Goal: Contribute content: Contribute content

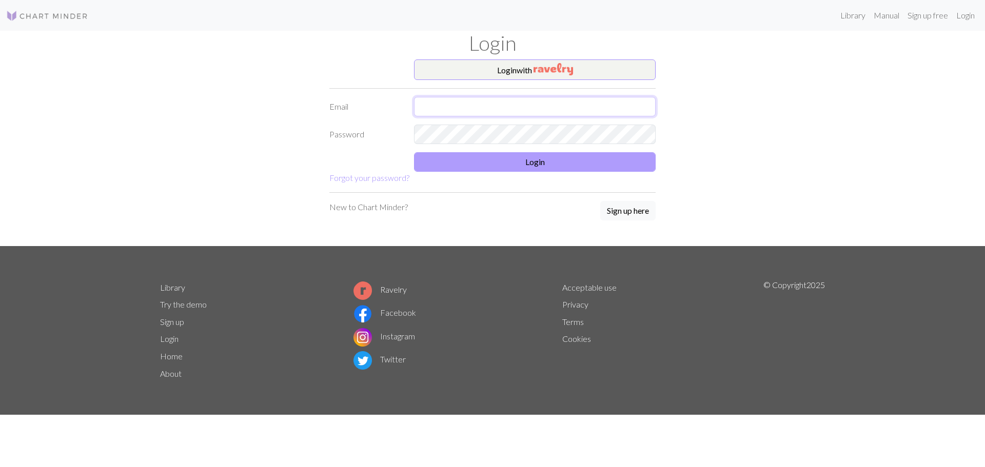
type input "[PERSON_NAME][EMAIL_ADDRESS][DOMAIN_NAME]"
click at [523, 161] on button "Login" at bounding box center [535, 161] width 242 height 19
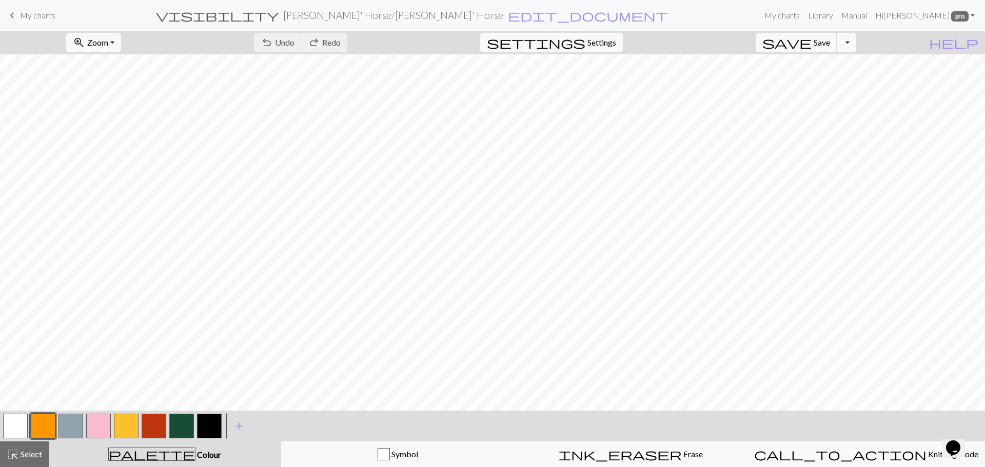
click at [30, 19] on span "My charts" at bounding box center [37, 15] width 35 height 10
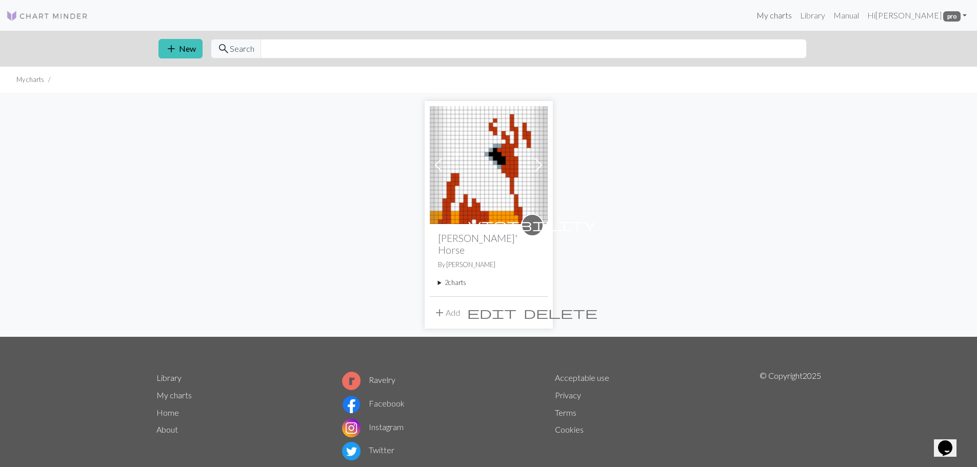
click at [794, 15] on link "My charts" at bounding box center [775, 15] width 44 height 21
click at [816, 21] on link "Library" at bounding box center [812, 15] width 33 height 21
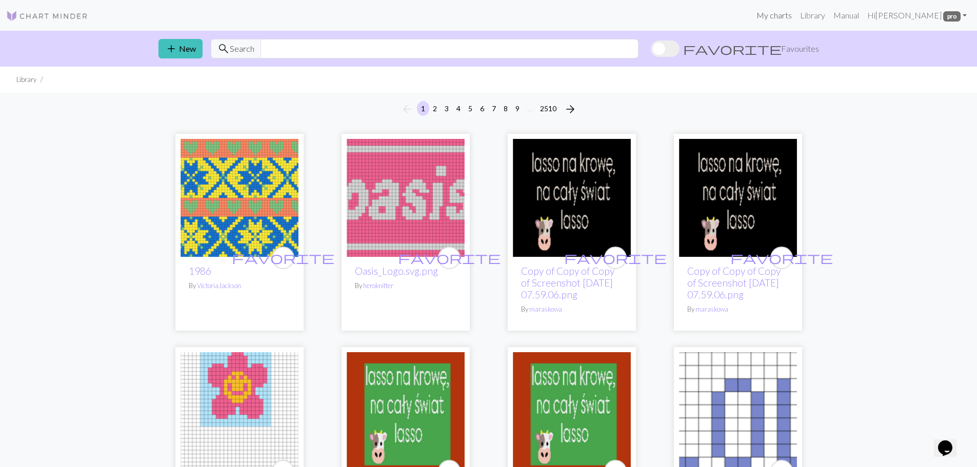
click at [767, 19] on link "My charts" at bounding box center [775, 15] width 44 height 21
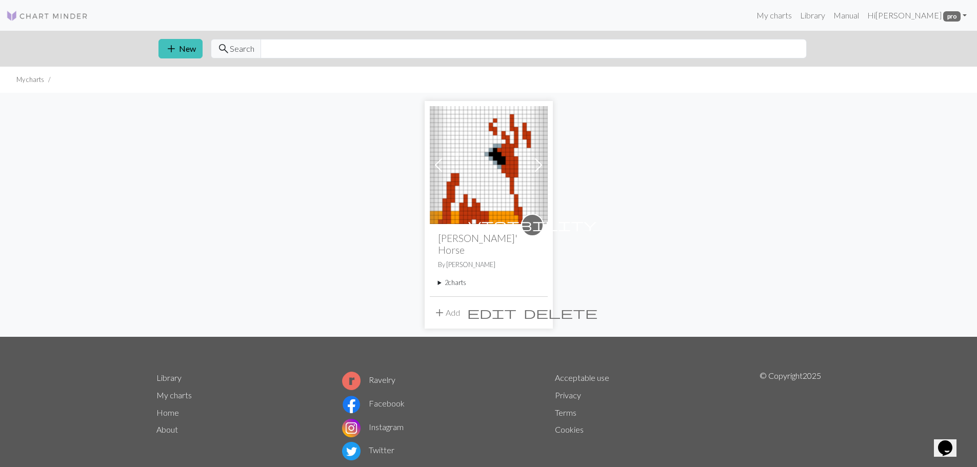
click at [493, 169] on img at bounding box center [489, 165] width 118 height 118
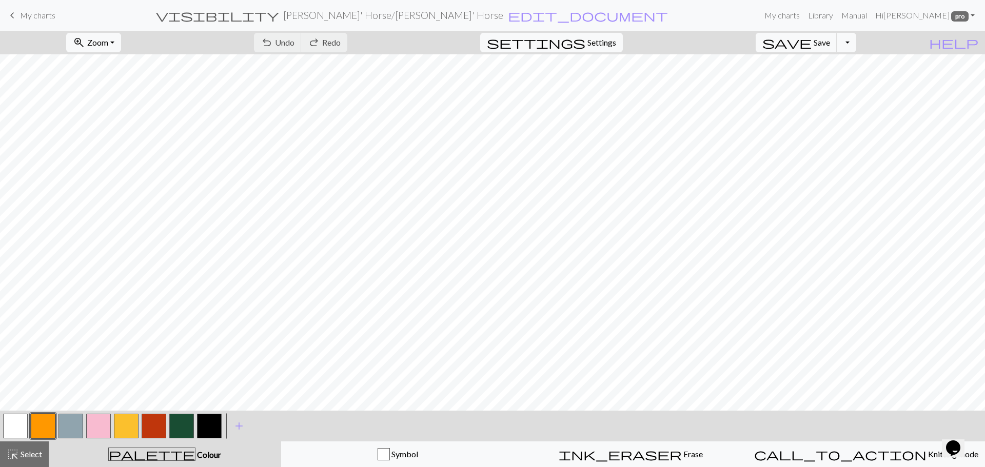
click at [46, 14] on span "My charts" at bounding box center [37, 15] width 35 height 10
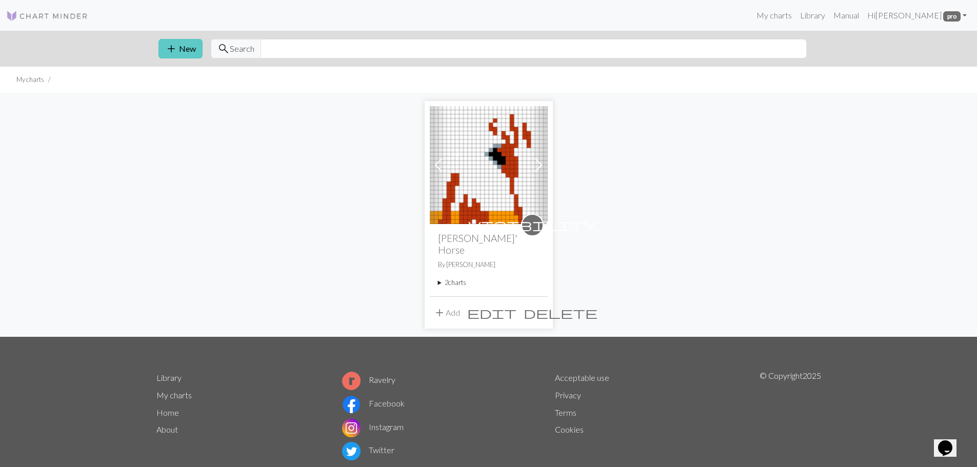
click at [180, 50] on button "add New" at bounding box center [181, 48] width 44 height 19
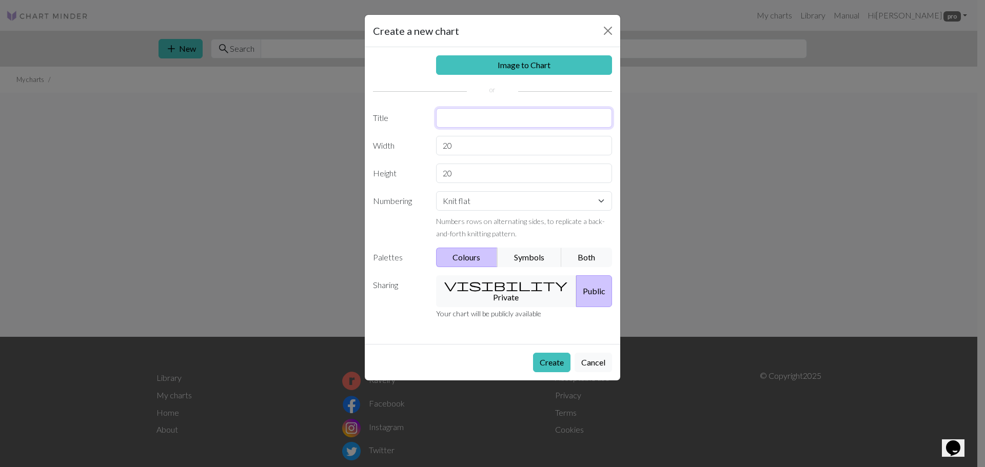
click at [472, 121] on input "text" at bounding box center [524, 117] width 177 height 19
type input "Western"
click at [471, 144] on input "20" at bounding box center [524, 145] width 177 height 19
type input "2"
type input "26"
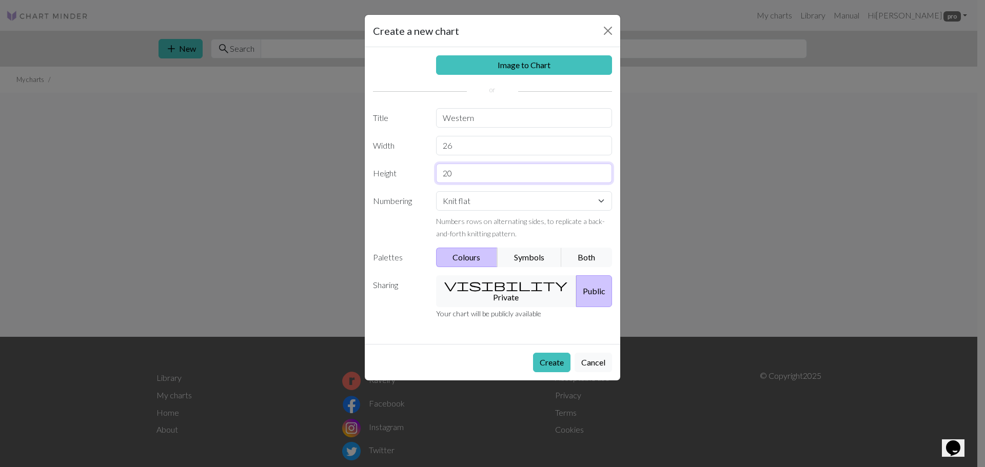
click at [459, 173] on input "20" at bounding box center [524, 173] width 177 height 19
type input "2"
type input "72"
click at [496, 208] on select "Knit flat Knit in the round Lace knitting Cross stitch" at bounding box center [524, 200] width 177 height 19
click at [436, 191] on select "Knit flat Knit in the round Lace knitting Cross stitch" at bounding box center [524, 200] width 177 height 19
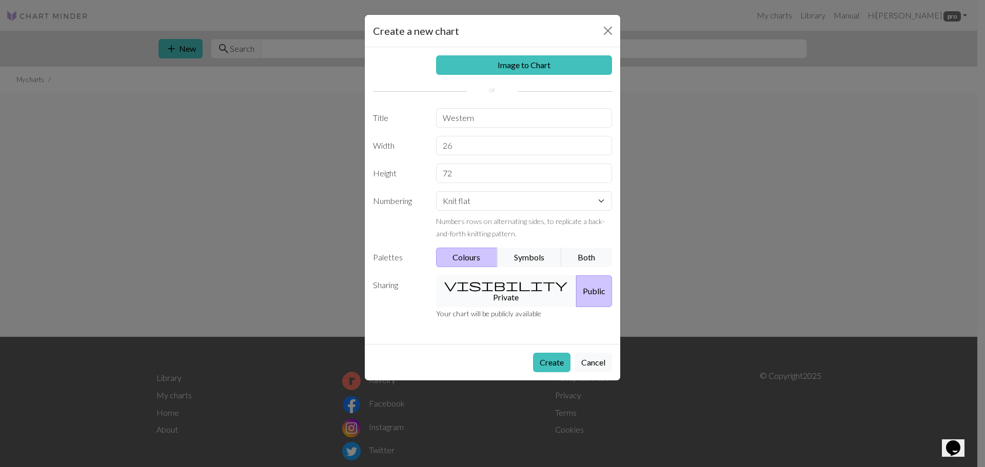
click at [483, 284] on button "visibility Private" at bounding box center [506, 292] width 141 height 32
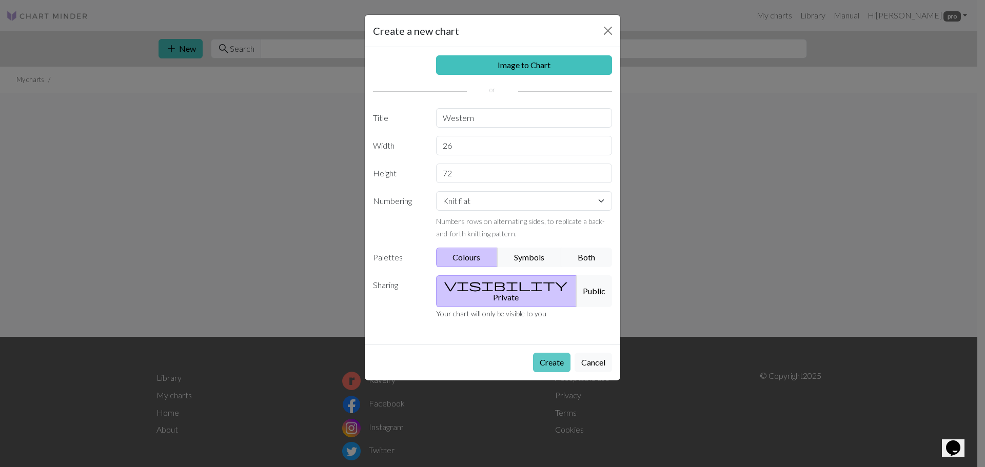
click at [559, 353] on button "Create" at bounding box center [551, 362] width 37 height 19
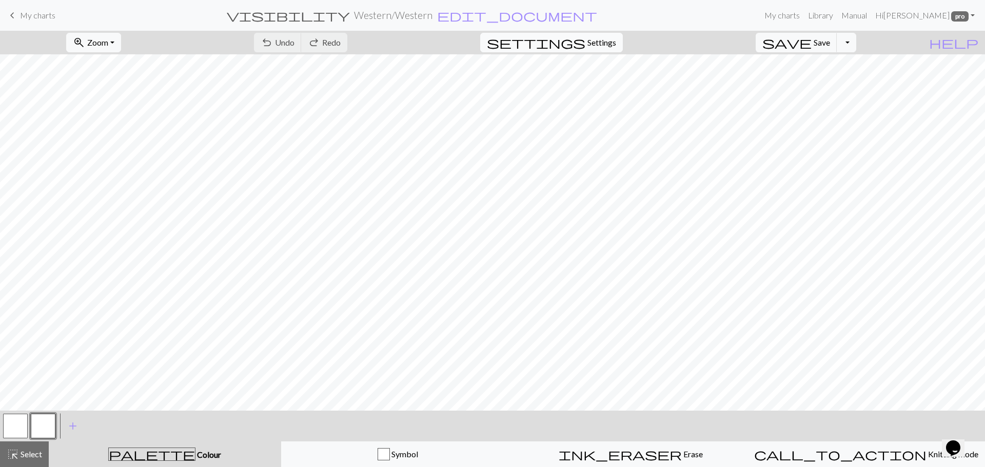
click at [616, 39] on span "Settings" at bounding box center [602, 42] width 29 height 12
select select "aran"
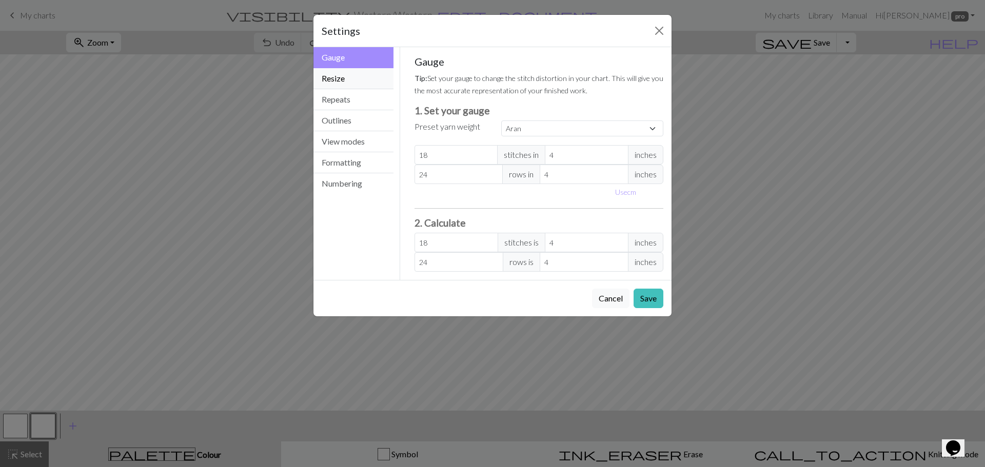
click at [352, 79] on button "Resize" at bounding box center [354, 78] width 80 height 21
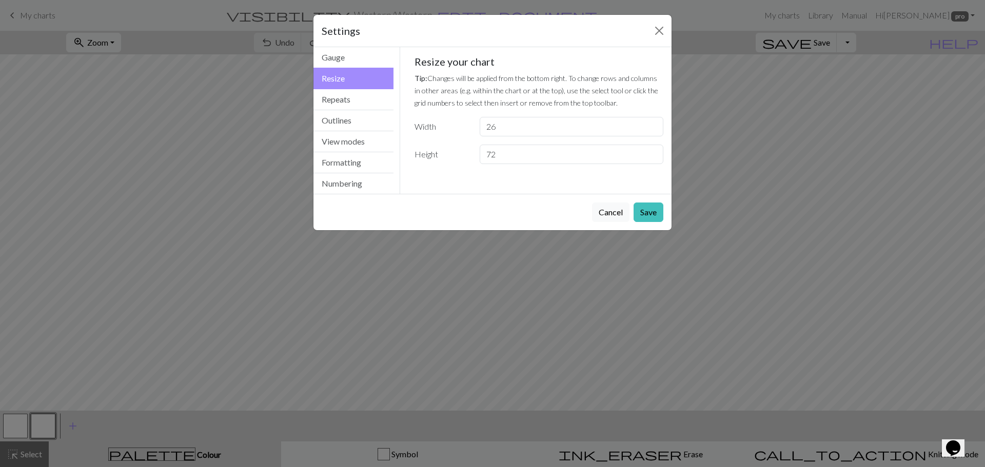
click at [352, 79] on button "Resize" at bounding box center [354, 79] width 80 height 22
click at [344, 100] on button "Repeats" at bounding box center [354, 99] width 80 height 21
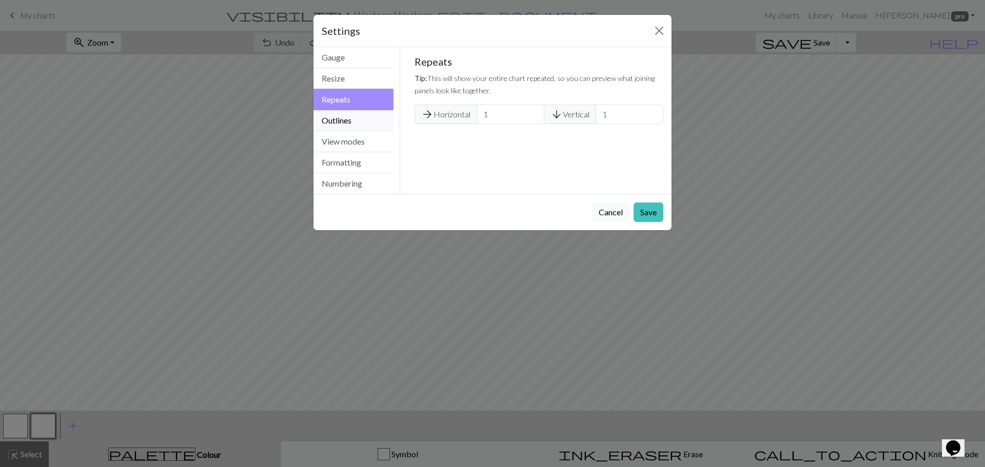
click at [339, 121] on button "Outlines" at bounding box center [354, 120] width 80 height 21
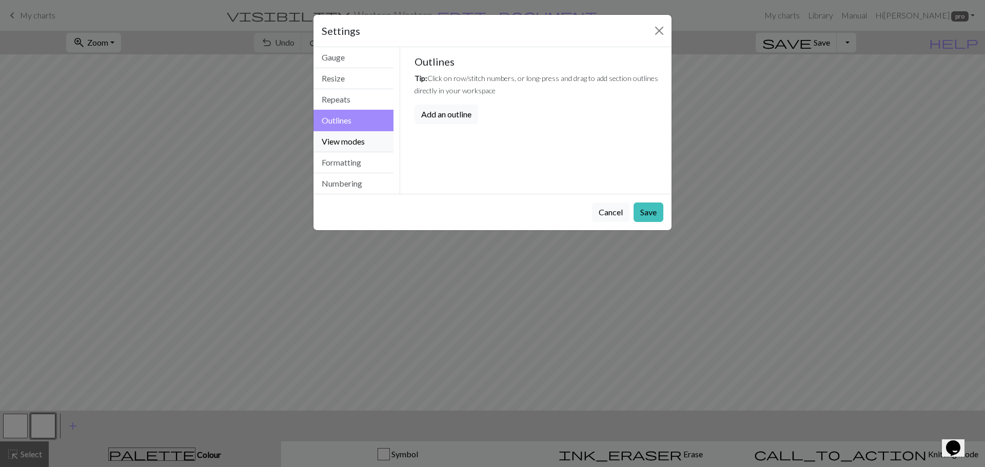
click at [335, 142] on button "View modes" at bounding box center [354, 141] width 80 height 21
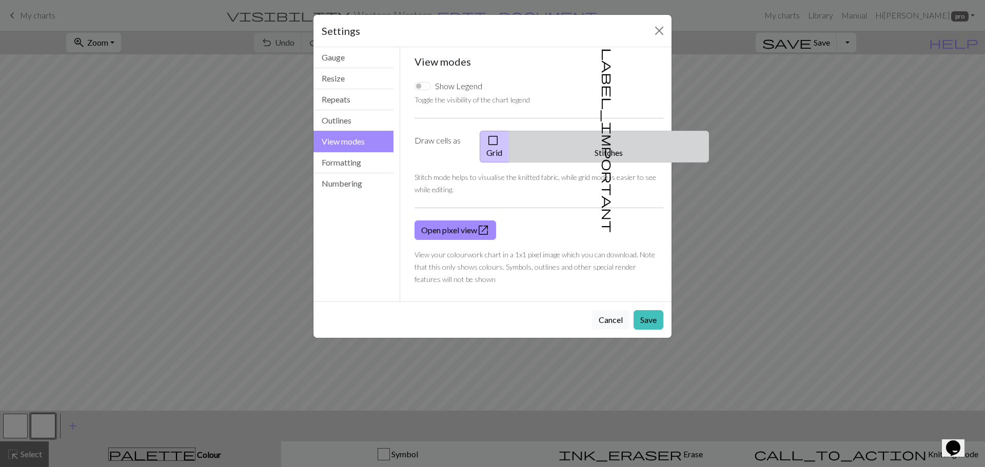
click at [609, 132] on button "label_important Stitches" at bounding box center [609, 147] width 200 height 32
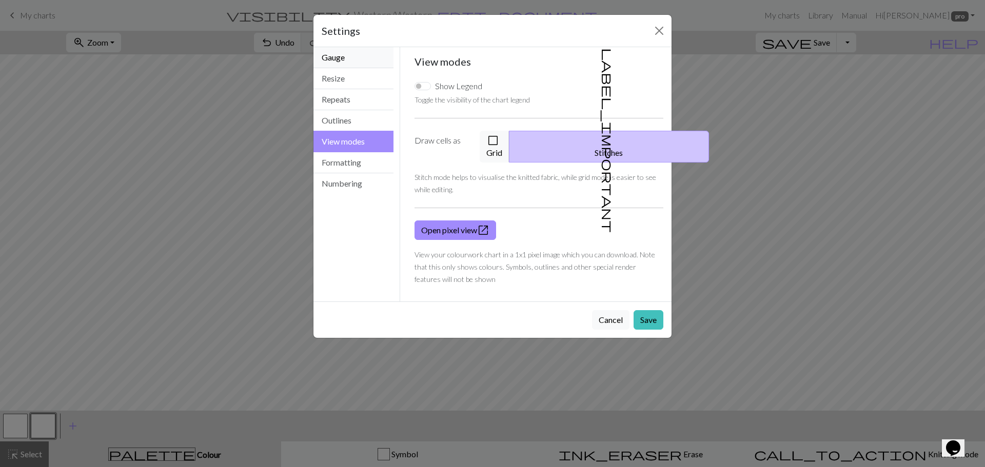
click at [362, 61] on button "Gauge" at bounding box center [354, 57] width 80 height 21
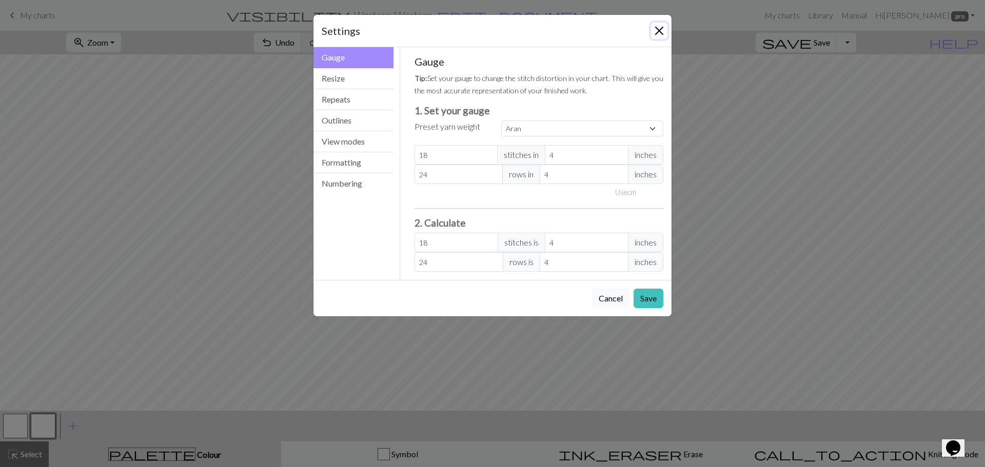
click at [656, 28] on button "Close" at bounding box center [659, 31] width 16 height 16
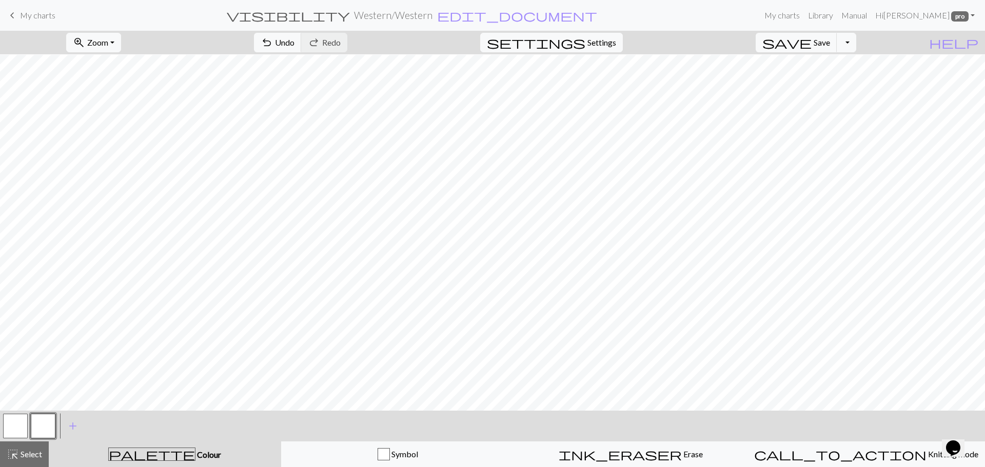
scroll to position [282, 0]
click at [613, 39] on span "Settings" at bounding box center [602, 42] width 29 height 12
select select "aran"
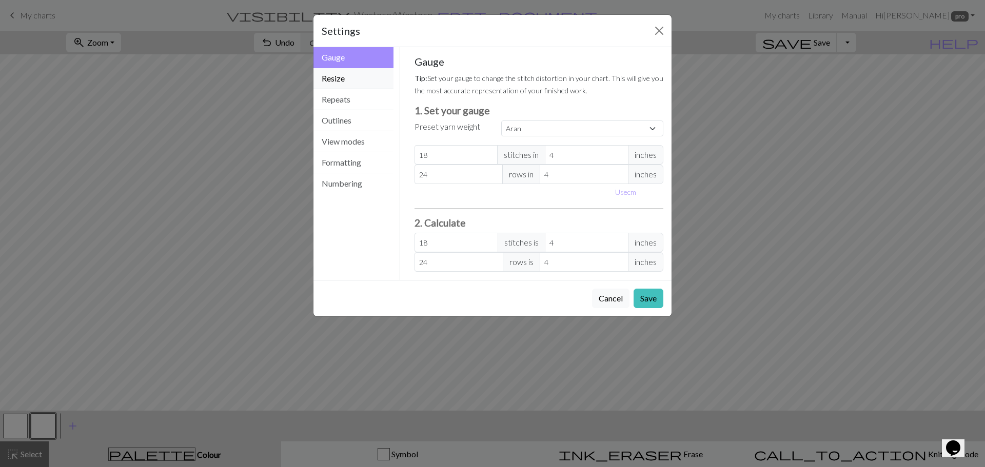
click at [355, 78] on button "Resize" at bounding box center [354, 78] width 80 height 21
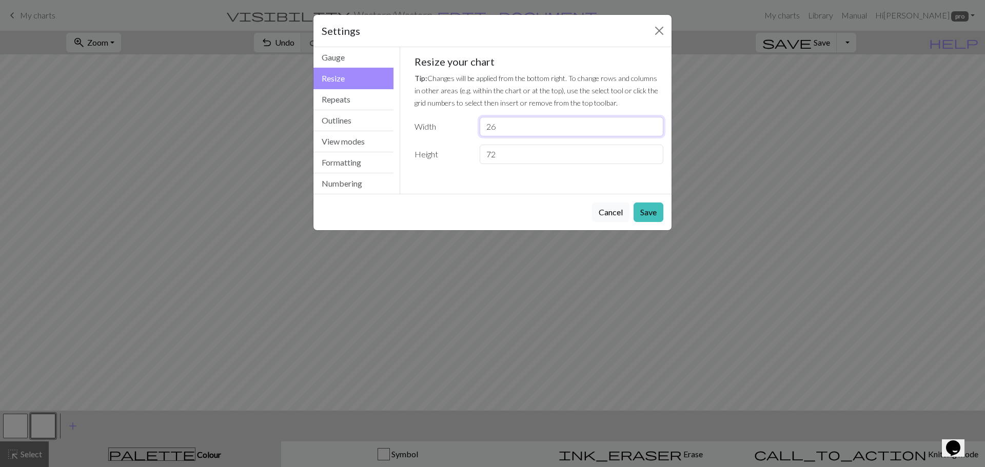
click at [514, 124] on input "26" at bounding box center [572, 126] width 184 height 19
type input "27"
click at [652, 216] on button "Save" at bounding box center [649, 212] width 30 height 19
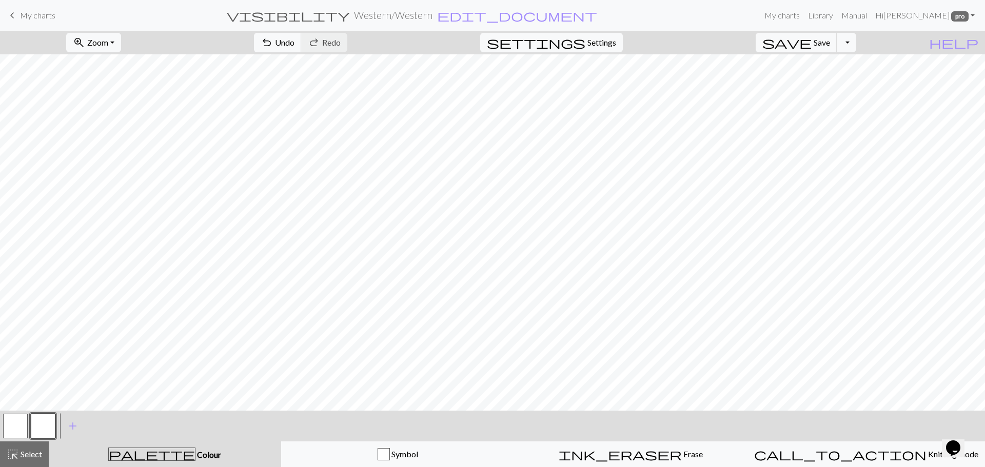
click at [154, 455] on span "palette" at bounding box center [152, 454] width 86 height 14
click at [195, 454] on span "Colour" at bounding box center [208, 455] width 26 height 10
click at [70, 428] on span "add" at bounding box center [73, 426] width 12 height 14
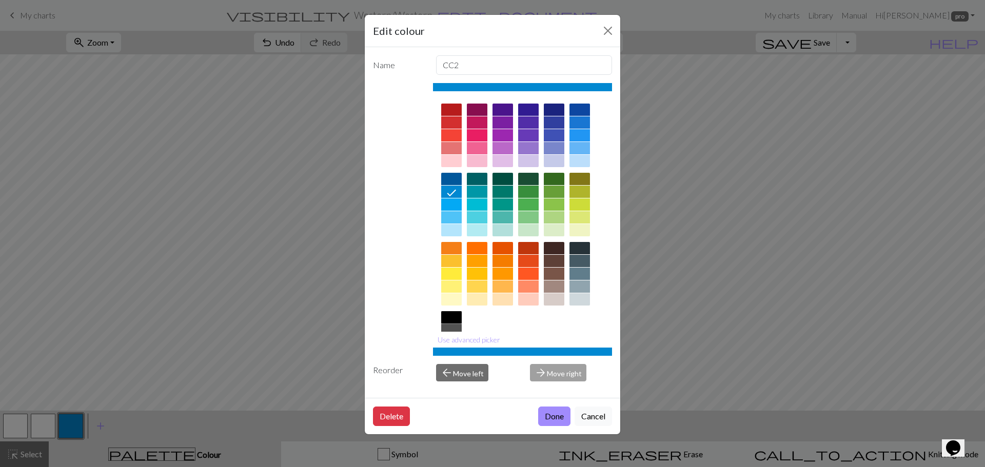
click at [454, 317] on div at bounding box center [451, 317] width 21 height 12
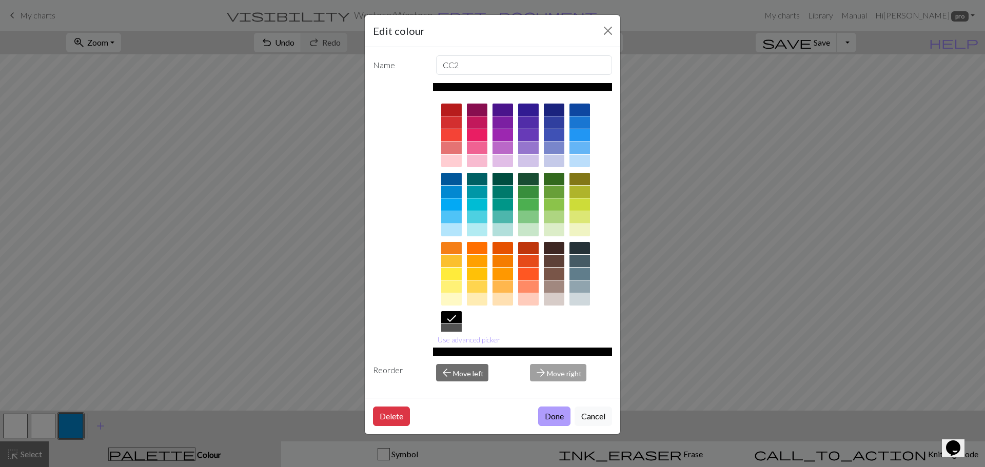
click at [549, 424] on button "Done" at bounding box center [554, 416] width 32 height 19
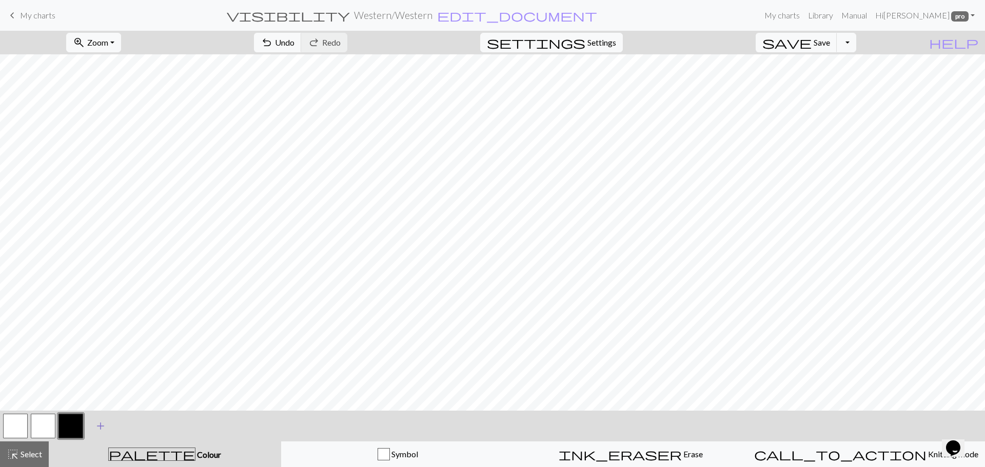
click at [102, 425] on span "add" at bounding box center [100, 426] width 12 height 14
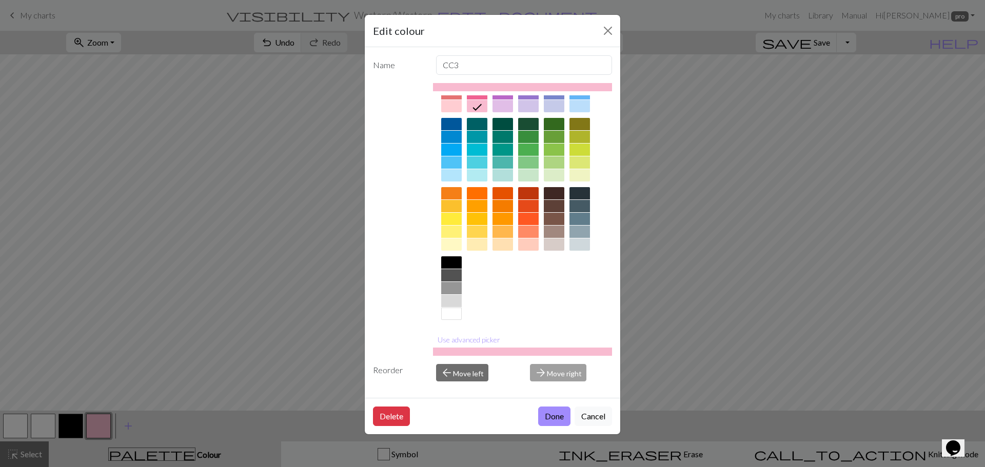
scroll to position [0, 0]
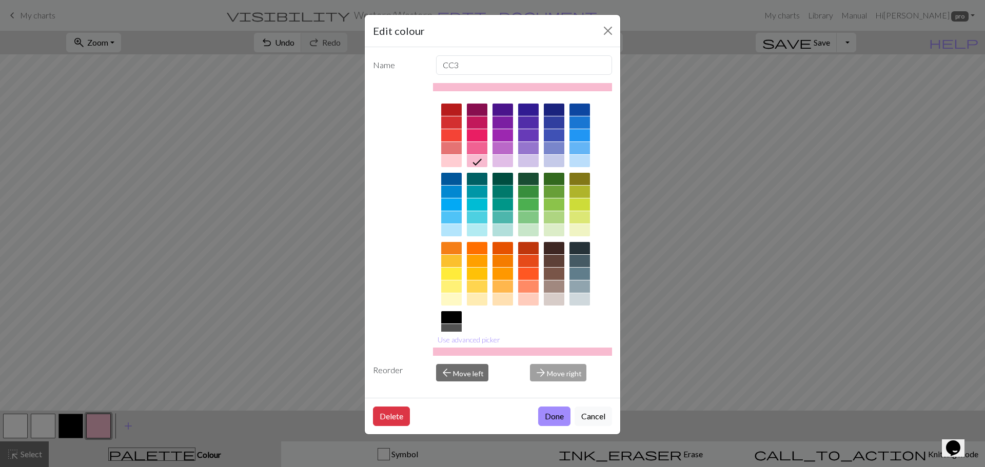
click at [501, 190] on div at bounding box center [503, 192] width 21 height 12
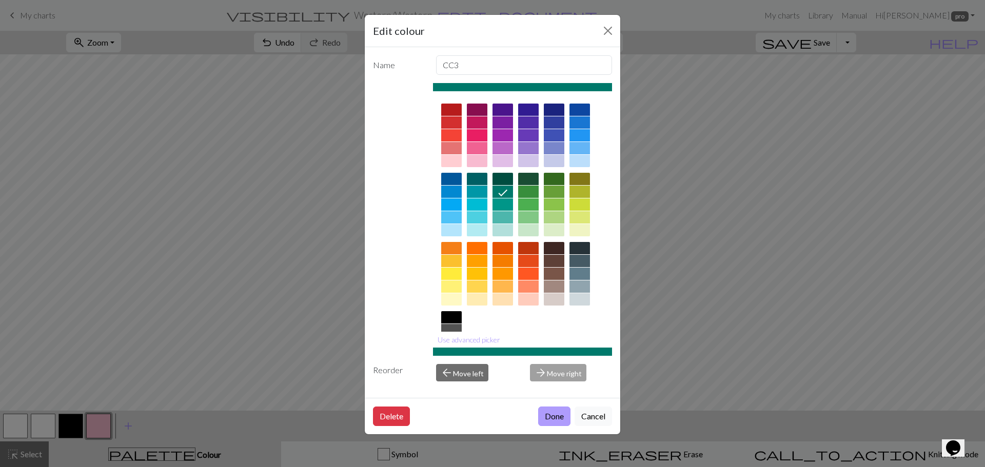
click at [555, 417] on button "Done" at bounding box center [554, 416] width 32 height 19
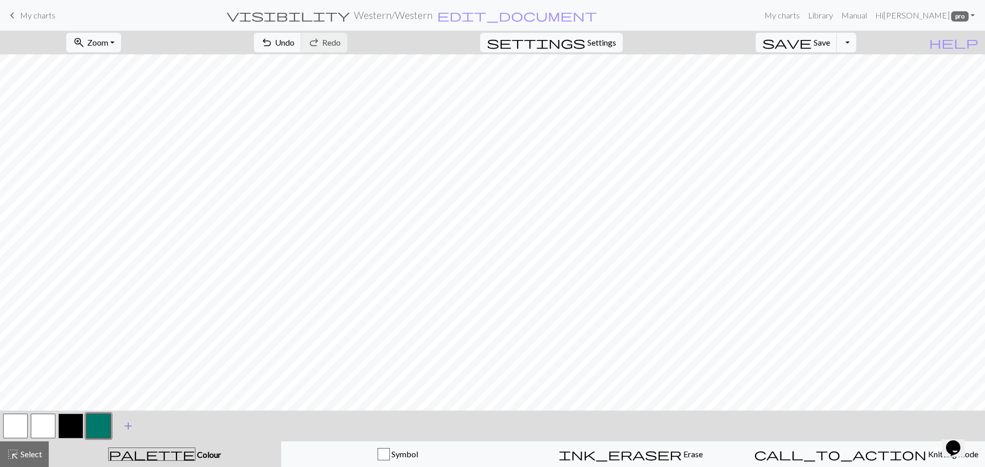
click at [127, 425] on span "add" at bounding box center [128, 426] width 12 height 14
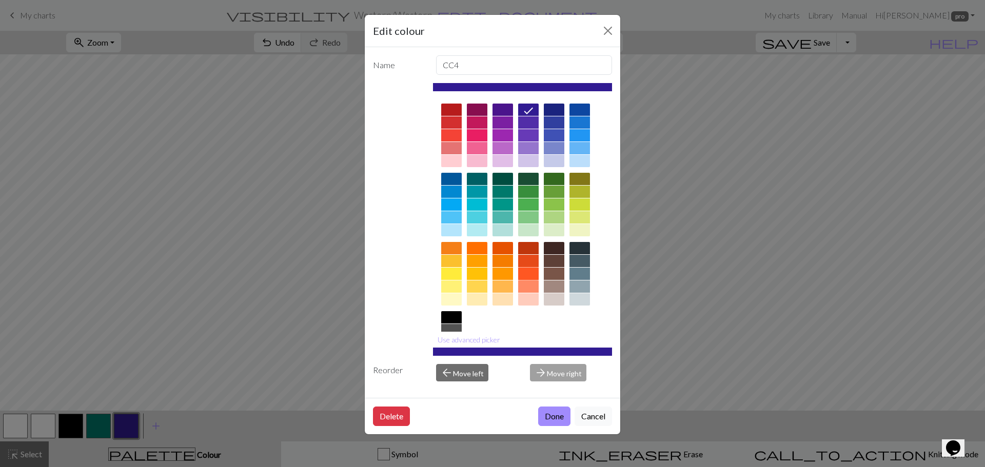
click at [527, 272] on div at bounding box center [528, 274] width 21 height 12
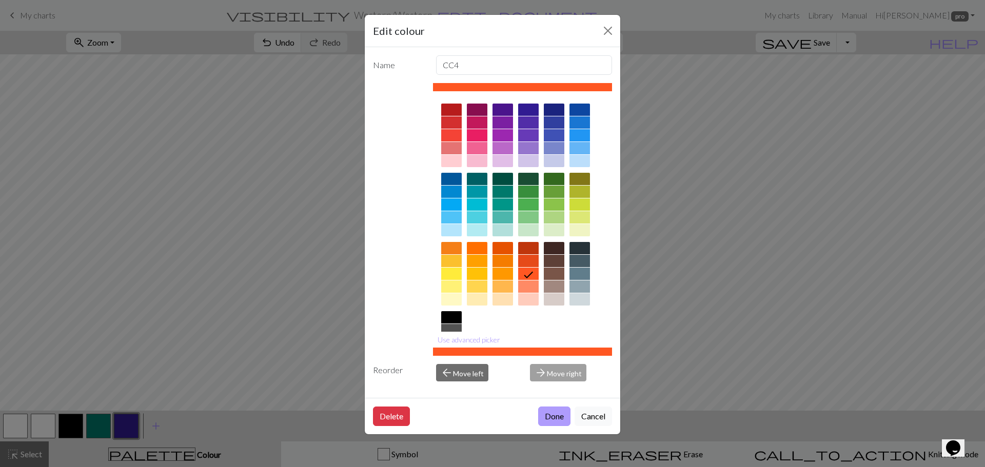
click at [550, 416] on button "Done" at bounding box center [554, 416] width 32 height 19
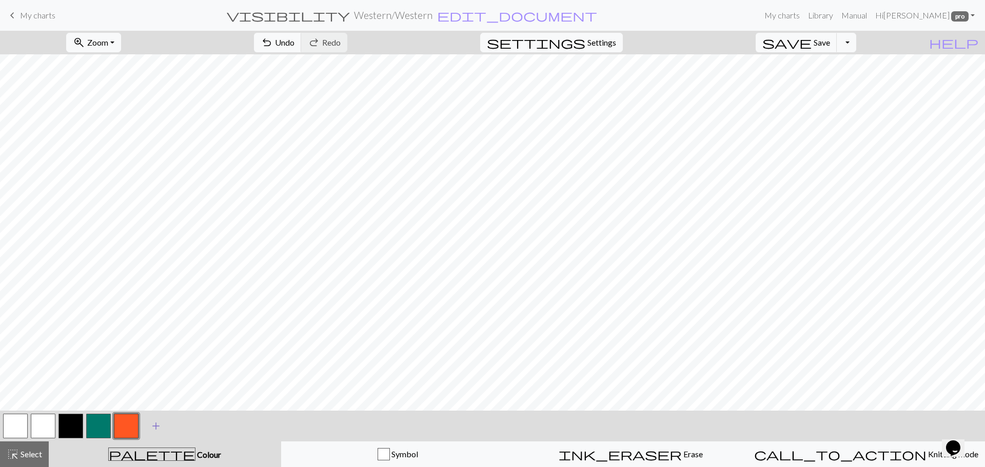
click at [155, 426] on span "add" at bounding box center [156, 426] width 12 height 14
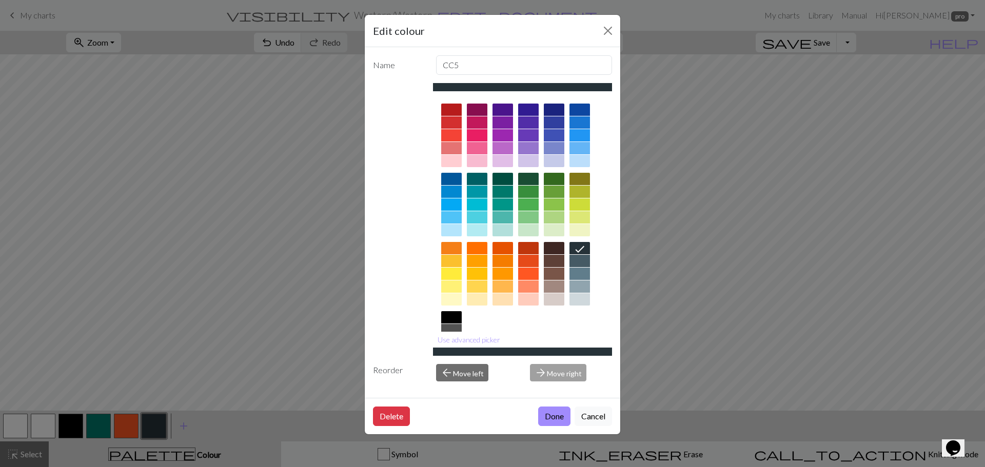
click at [451, 103] on div at bounding box center [523, 239] width 180 height 288
click at [449, 108] on div at bounding box center [451, 110] width 21 height 12
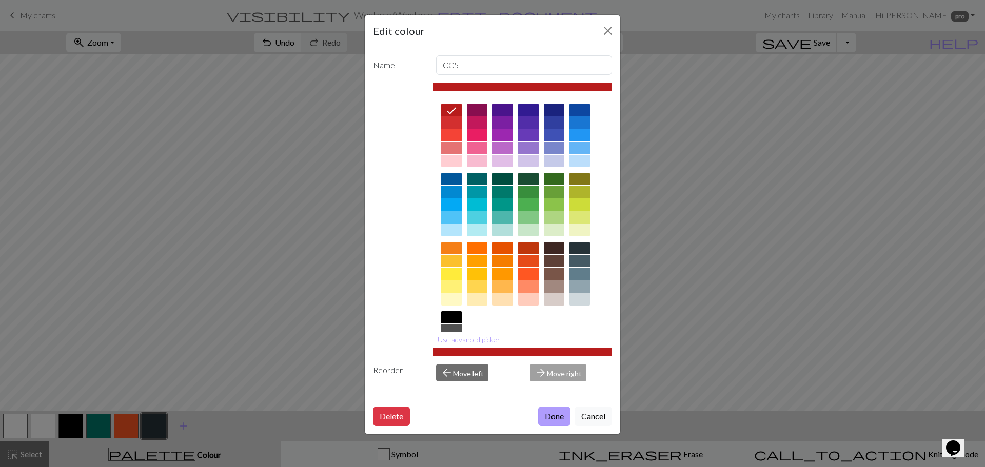
click at [551, 420] on button "Done" at bounding box center [554, 416] width 32 height 19
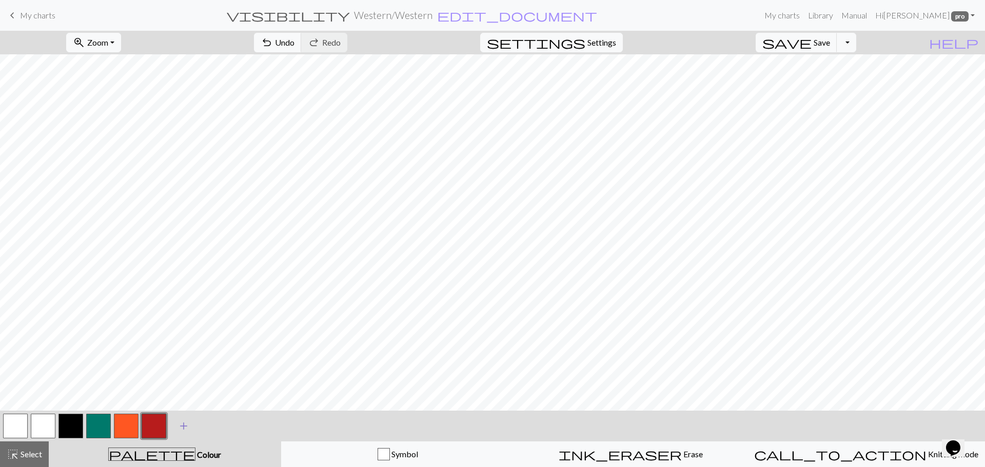
click at [184, 426] on span "add" at bounding box center [184, 426] width 12 height 14
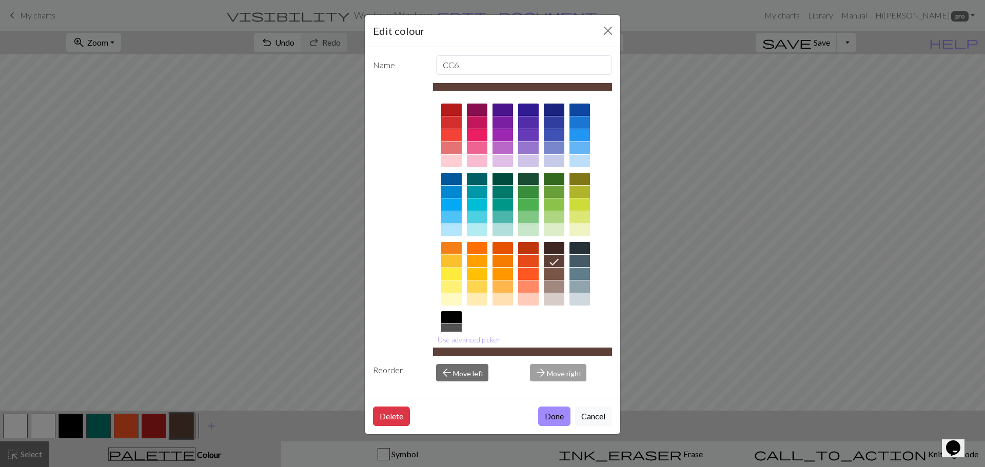
click at [453, 259] on div at bounding box center [451, 261] width 21 height 12
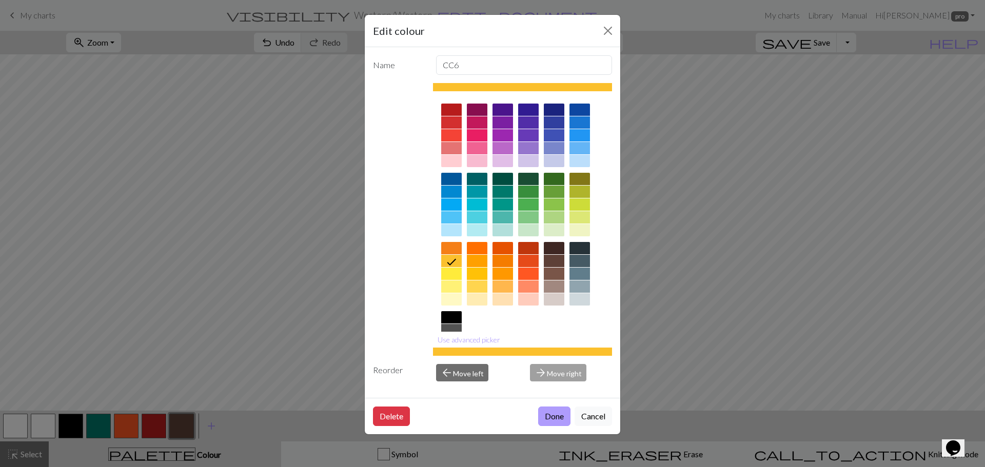
click at [552, 409] on button "Done" at bounding box center [554, 416] width 32 height 19
